Goal: Task Accomplishment & Management: Complete application form

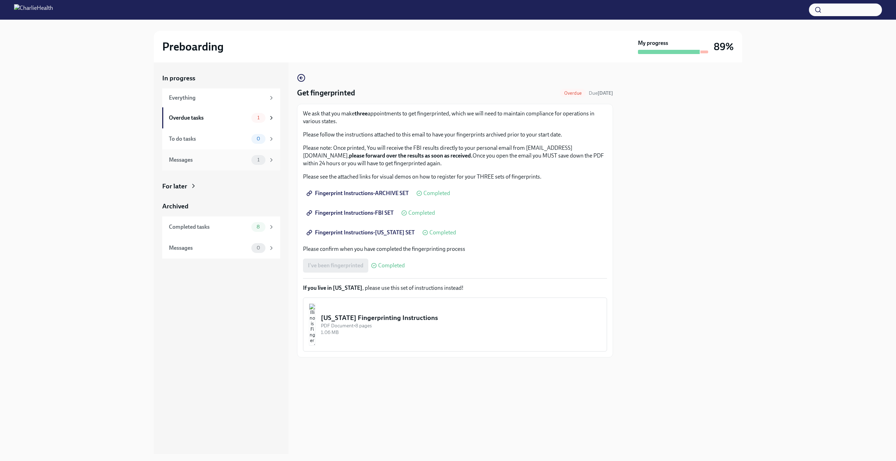
click at [271, 161] on icon at bounding box center [271, 160] width 6 height 6
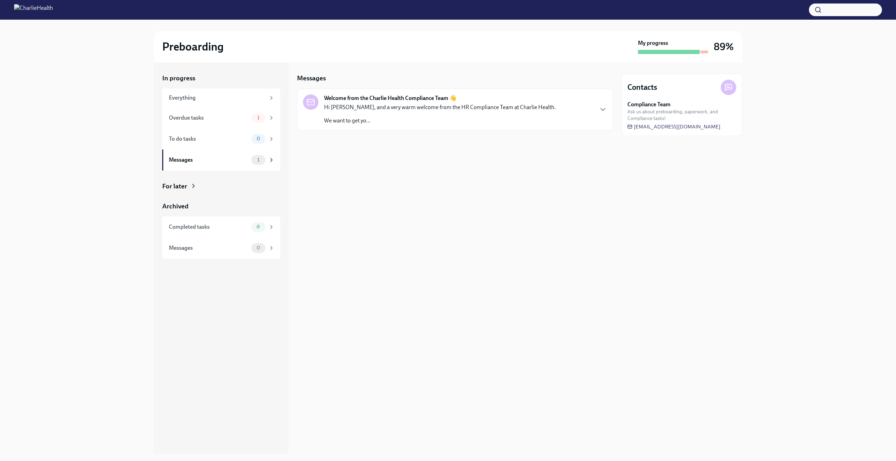
click at [402, 121] on p "We want to get yo..." at bounding box center [440, 121] width 232 height 8
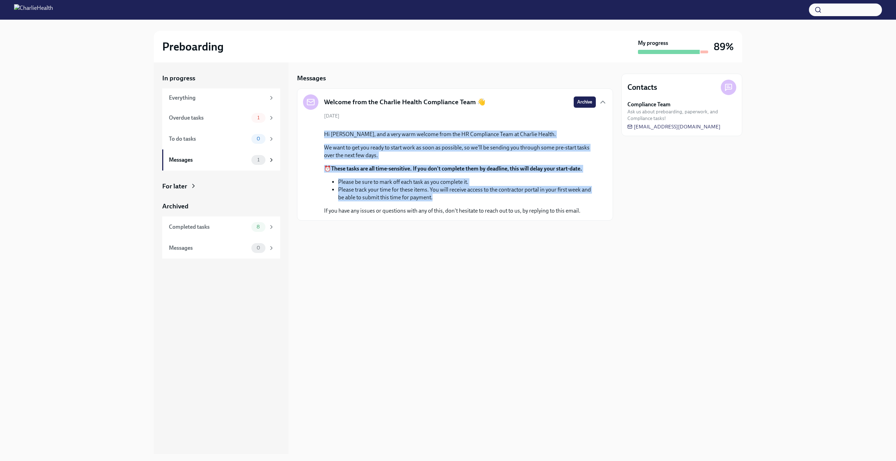
drag, startPoint x: 325, startPoint y: 214, endPoint x: 595, endPoint y: 278, distance: 278.0
click at [595, 215] on div "Hi [PERSON_NAME], and a very warm welcome from the HR Compliance Team at Charli…" at bounding box center [460, 173] width 272 height 84
click at [228, 122] on div "Overdue tasks" at bounding box center [209, 118] width 80 height 8
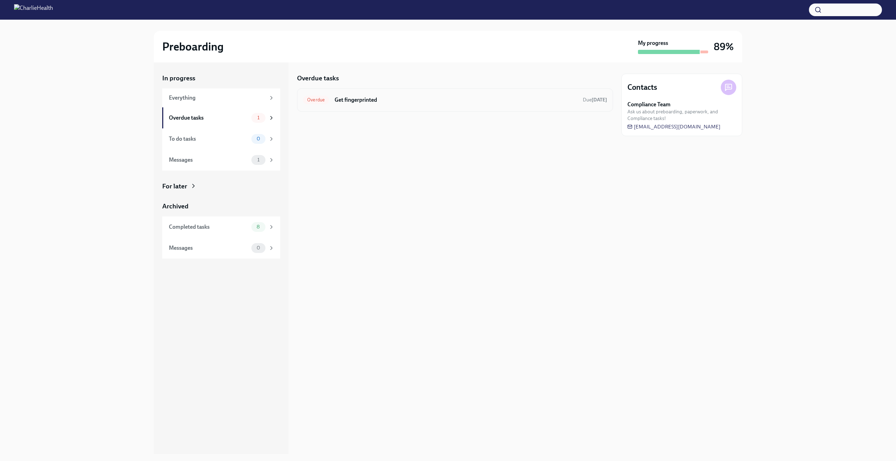
click at [383, 109] on div "Overdue Get fingerprinted Due [DATE]" at bounding box center [455, 100] width 316 height 23
click at [224, 144] on div "To do tasks 0" at bounding box center [221, 139] width 118 height 21
click at [238, 156] on div "Messages" at bounding box center [209, 160] width 80 height 8
click at [235, 144] on div "To do tasks 0" at bounding box center [222, 139] width 106 height 10
click at [228, 115] on div "Overdue tasks" at bounding box center [209, 118] width 80 height 8
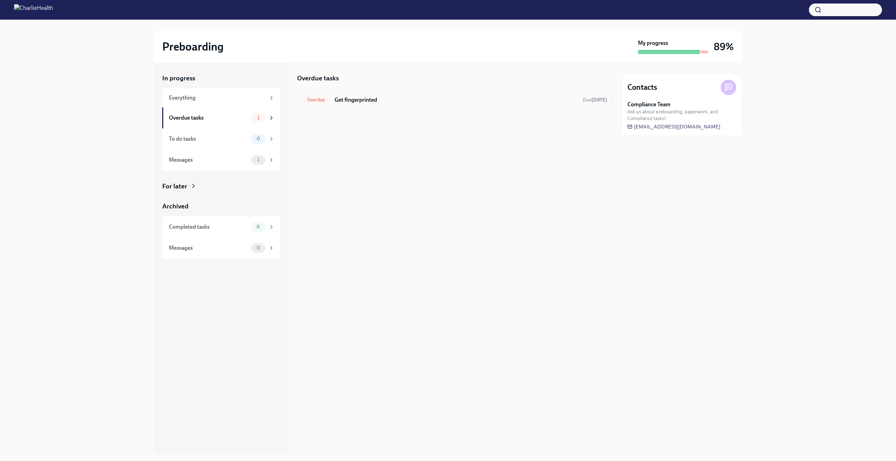
click at [441, 102] on h6 "Get fingerprinted" at bounding box center [456, 100] width 243 height 8
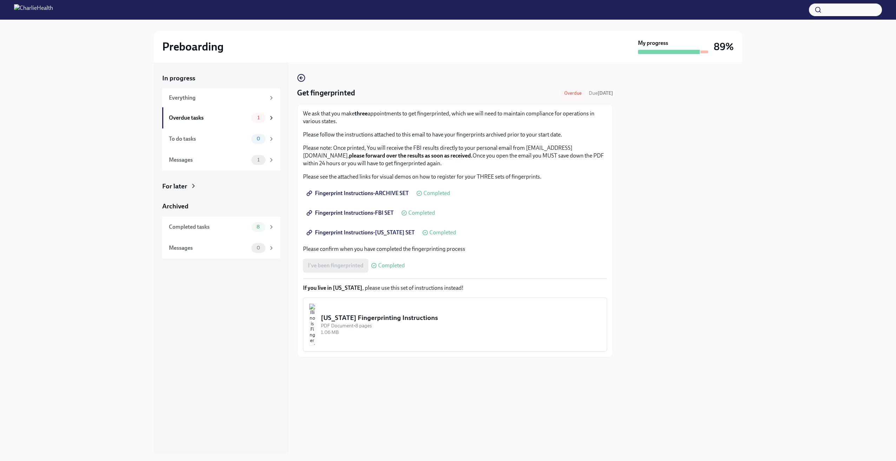
click at [383, 266] on span "Completed" at bounding box center [391, 266] width 27 height 6
